Goal: Task Accomplishment & Management: Use online tool/utility

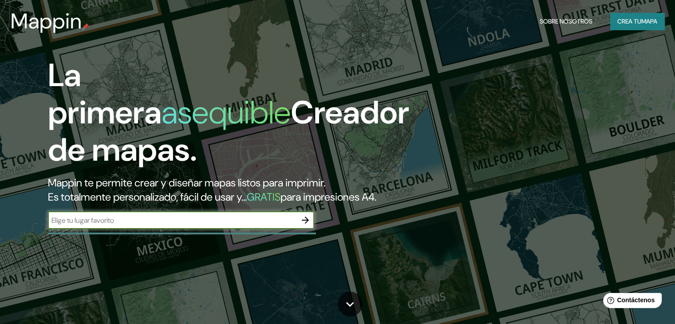
click at [308, 224] on icon "button" at bounding box center [305, 220] width 7 height 7
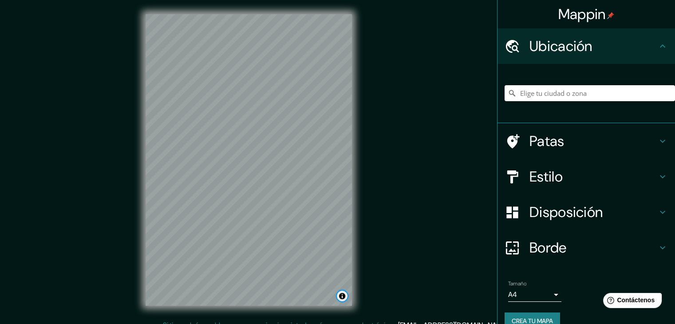
click at [341, 300] on button "Activar o desactivar atribución" at bounding box center [342, 296] width 11 height 11
click at [658, 140] on icon at bounding box center [663, 141] width 11 height 11
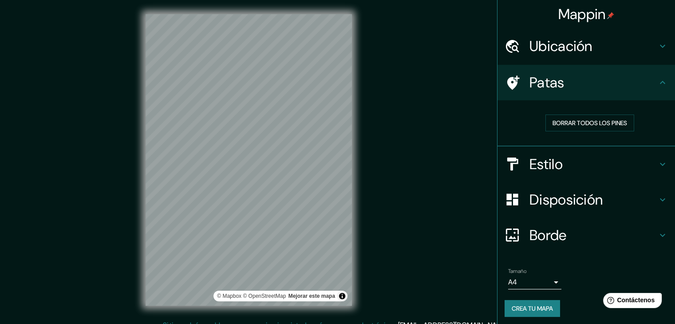
click at [658, 164] on icon at bounding box center [663, 164] width 11 height 11
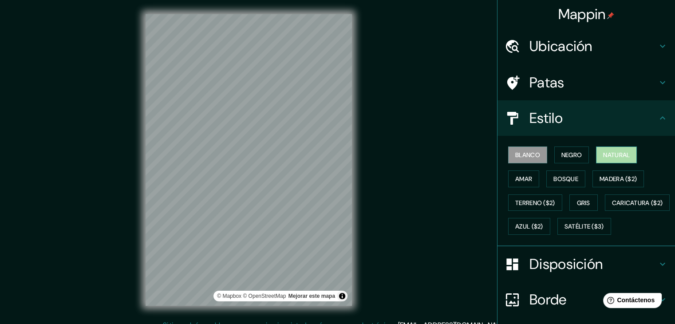
click at [604, 157] on font "Natural" at bounding box center [616, 155] width 27 height 8
click at [562, 157] on font "Negro" at bounding box center [572, 155] width 21 height 8
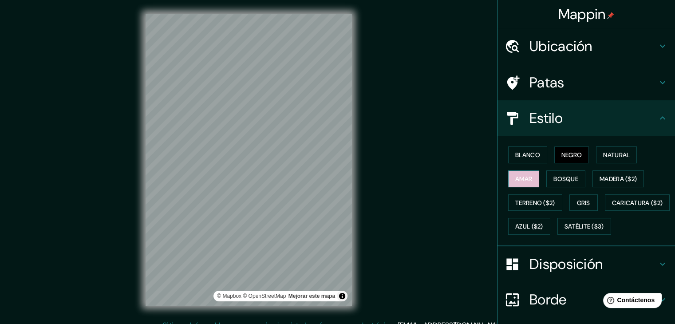
click at [522, 180] on font "Amar" at bounding box center [523, 179] width 17 height 8
click at [554, 180] on font "Bosque" at bounding box center [566, 179] width 25 height 8
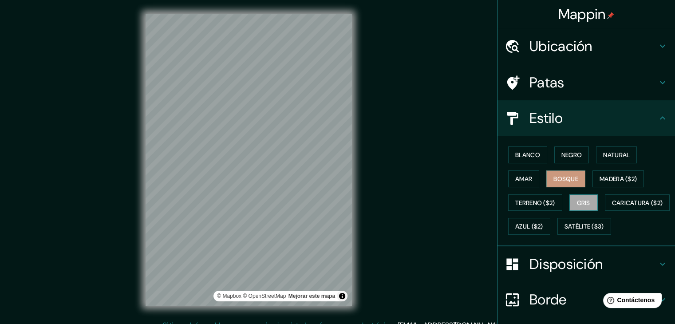
click at [577, 197] on font "Gris" at bounding box center [583, 203] width 13 height 12
click at [600, 177] on font "Madera ($2)" at bounding box center [618, 179] width 37 height 8
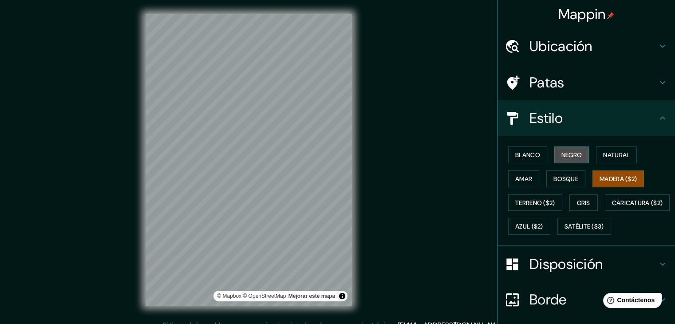
click at [568, 155] on font "Negro" at bounding box center [572, 155] width 21 height 8
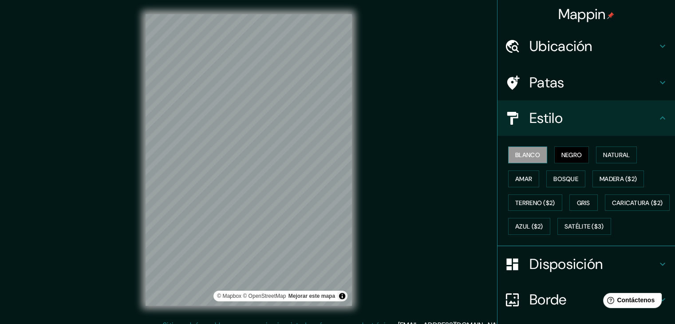
click at [531, 153] on font "Blanco" at bounding box center [527, 155] width 25 height 8
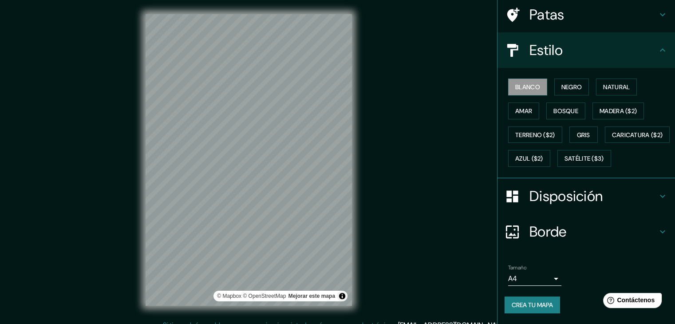
click at [658, 197] on icon at bounding box center [663, 196] width 11 height 11
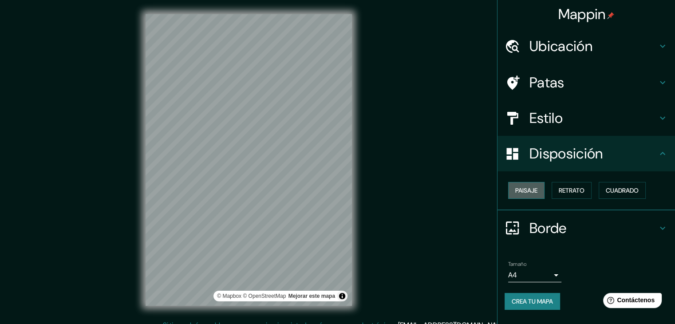
click at [540, 191] on button "Paisaje" at bounding box center [526, 190] width 36 height 17
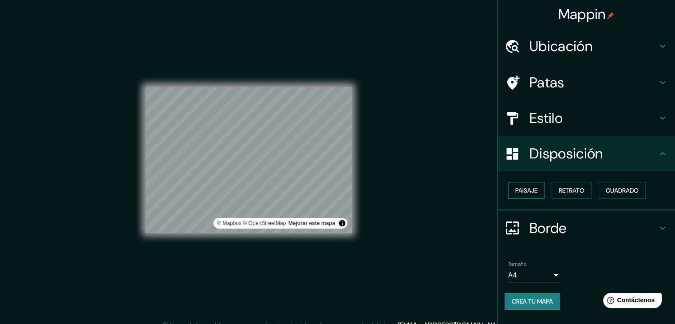
click at [540, 191] on button "Paisaje" at bounding box center [526, 190] width 36 height 17
click at [566, 192] on font "Retrato" at bounding box center [572, 190] width 26 height 8
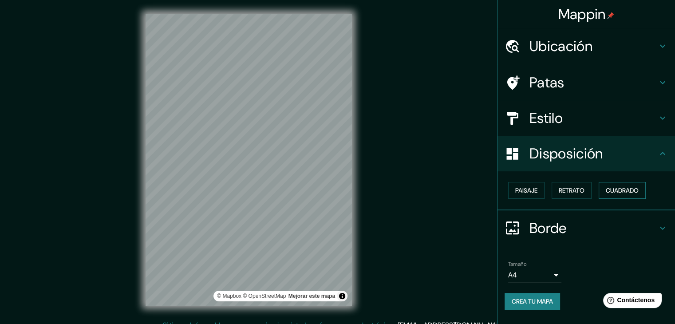
click at [623, 193] on font "Cuadrado" at bounding box center [622, 190] width 33 height 8
